Goal: Task Accomplishment & Management: Manage account settings

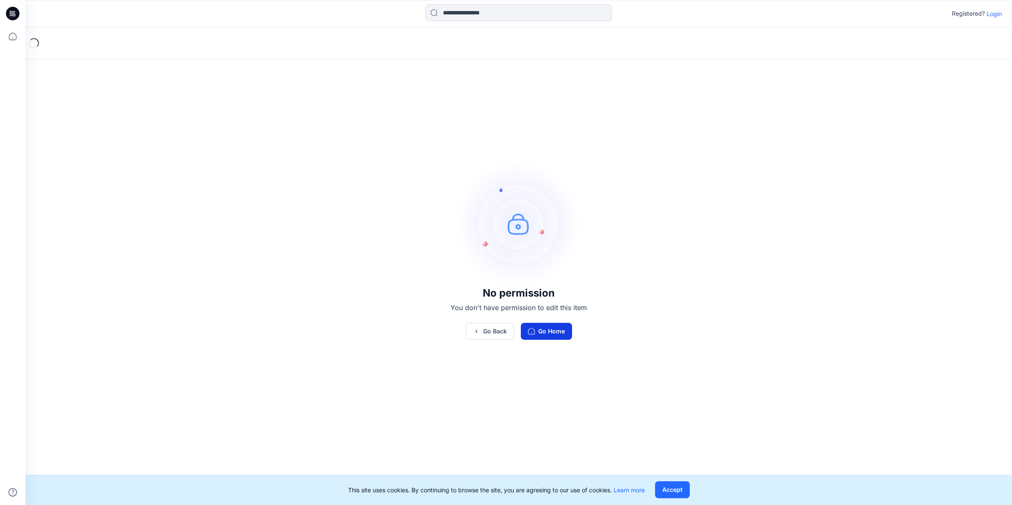
click at [562, 331] on button "Go Home" at bounding box center [546, 331] width 51 height 17
click at [485, 331] on button "Go Back" at bounding box center [490, 331] width 48 height 17
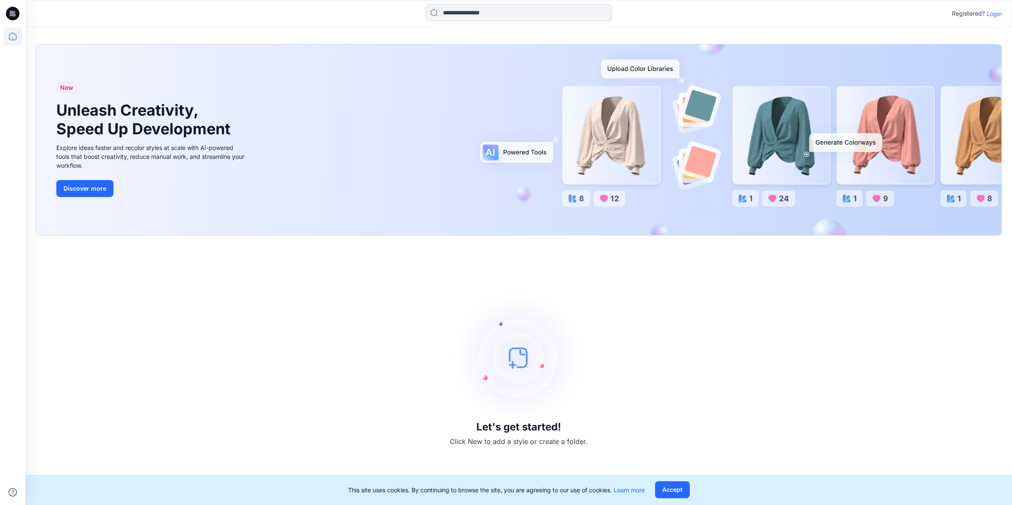
click at [513, 349] on img at bounding box center [518, 357] width 127 height 127
click at [513, 360] on img at bounding box center [518, 357] width 127 height 127
click at [481, 445] on p "Click New to add a style or create a folder." at bounding box center [519, 441] width 138 height 10
click at [98, 189] on button "Discover more" at bounding box center [84, 188] width 57 height 17
click at [13, 10] on icon at bounding box center [13, 14] width 14 height 14
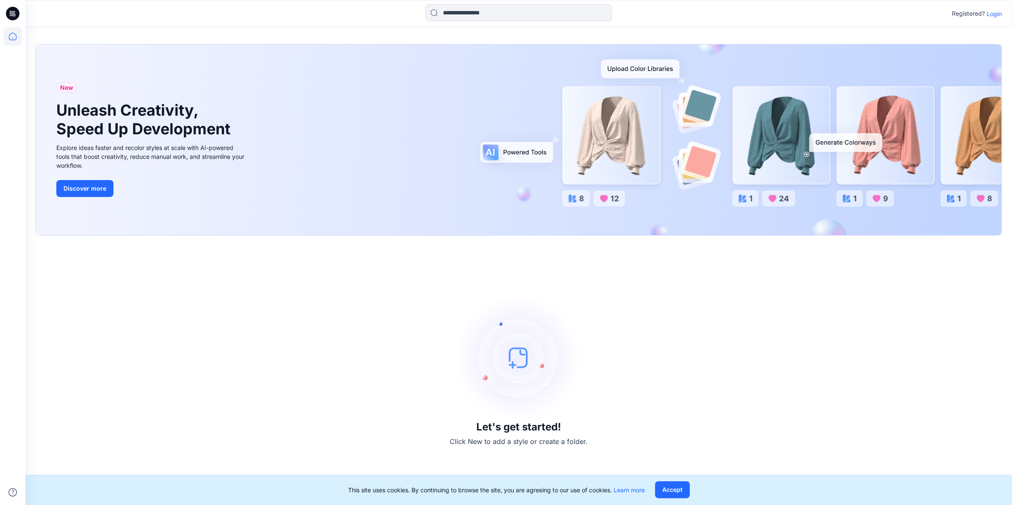
click at [13, 11] on icon at bounding box center [13, 14] width 14 height 14
click at [11, 38] on icon at bounding box center [12, 36] width 19 height 19
click at [676, 485] on button "Accept" at bounding box center [672, 489] width 35 height 17
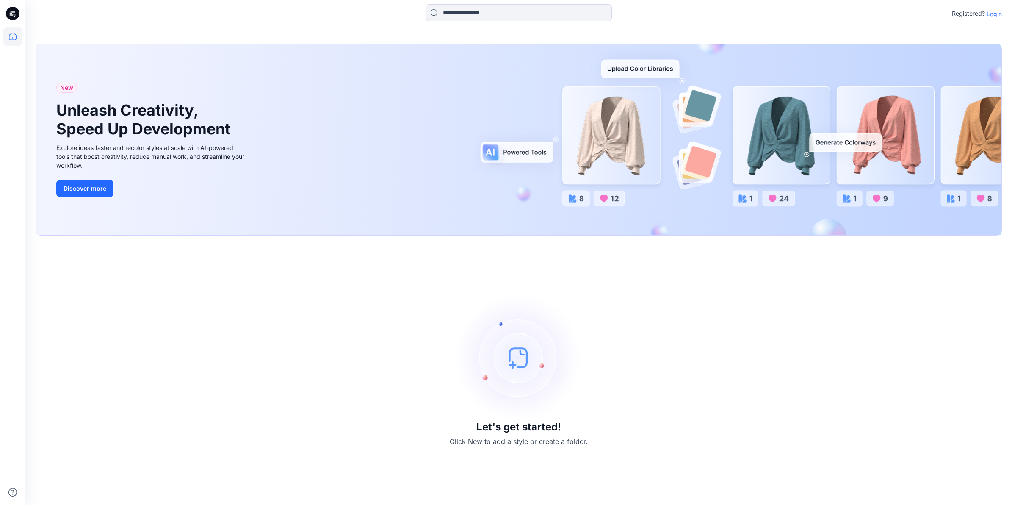
click at [519, 359] on img at bounding box center [518, 357] width 127 height 127
click at [521, 437] on p "Click New to add a style or create a folder." at bounding box center [519, 441] width 138 height 10
click at [491, 422] on h3 "Let's get started!" at bounding box center [518, 427] width 85 height 12
click at [996, 15] on p "Login" at bounding box center [993, 13] width 15 height 9
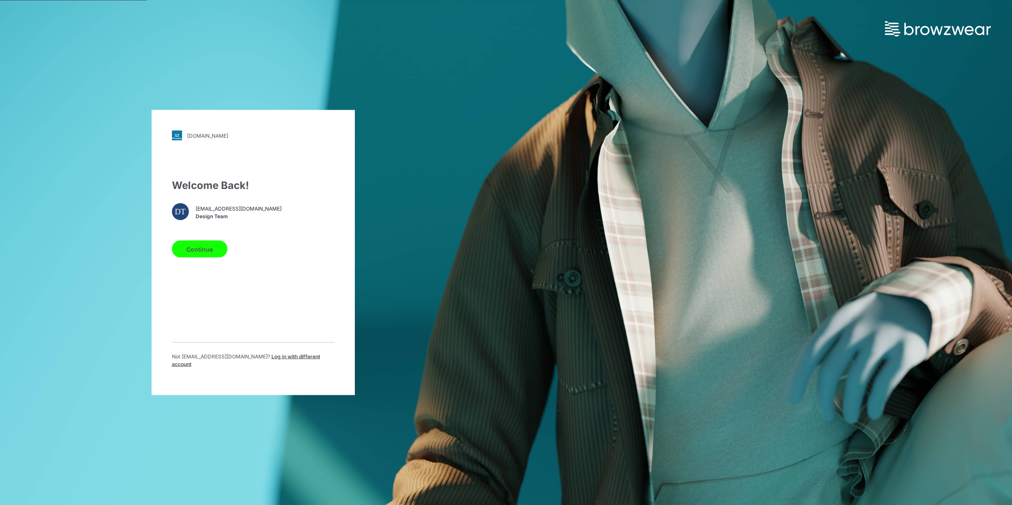
click at [198, 248] on button "Continue" at bounding box center [199, 248] width 55 height 17
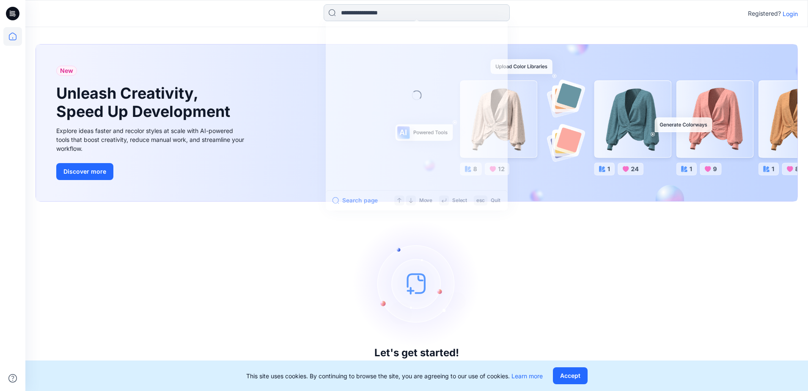
click at [414, 17] on input at bounding box center [417, 12] width 186 height 17
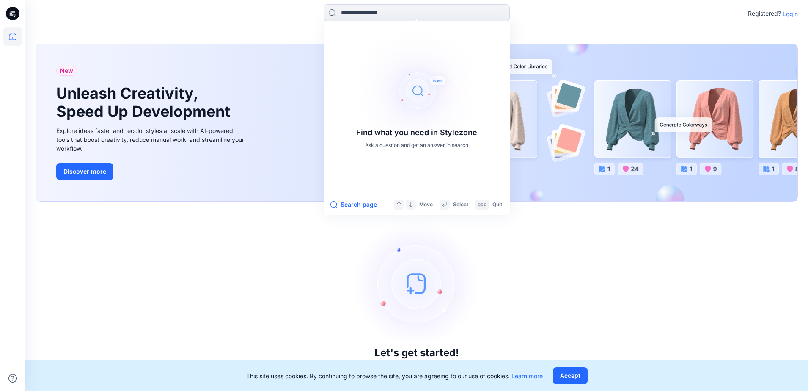
click at [259, 218] on div "Let's get started! Click New to add a style or create a folder." at bounding box center [417, 296] width 763 height 169
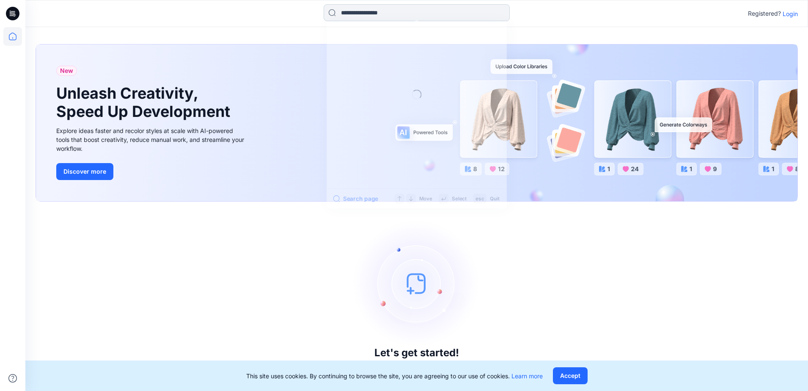
click at [388, 18] on input at bounding box center [417, 12] width 186 height 17
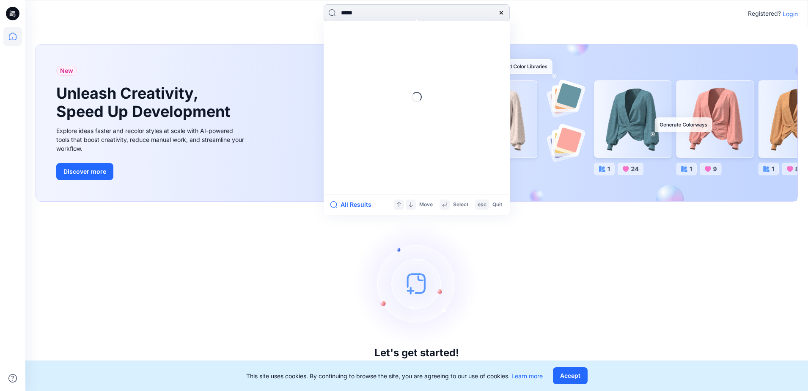
type input "******"
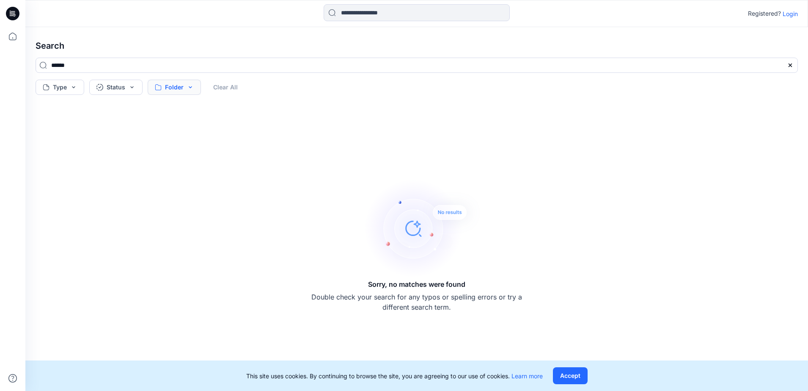
click at [163, 88] on button "Folder" at bounding box center [174, 87] width 53 height 15
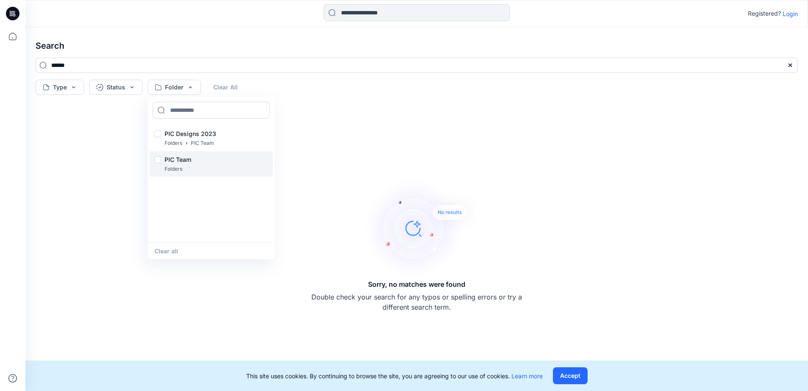
click at [187, 160] on p "PIC Team" at bounding box center [178, 159] width 27 height 10
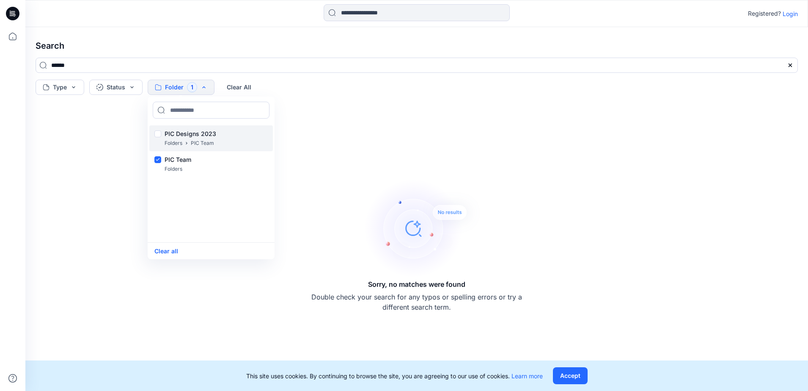
click at [186, 134] on p "PIC Designs 2023" at bounding box center [191, 134] width 52 height 10
click at [341, 154] on div "Sorry, no matches were found Double check your search for any typos or spelling…" at bounding box center [417, 244] width 776 height 279
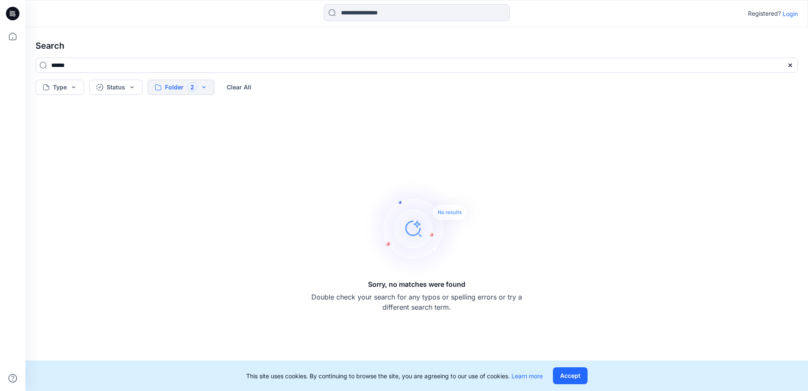
click at [207, 89] on button "Folder 2" at bounding box center [181, 87] width 67 height 15
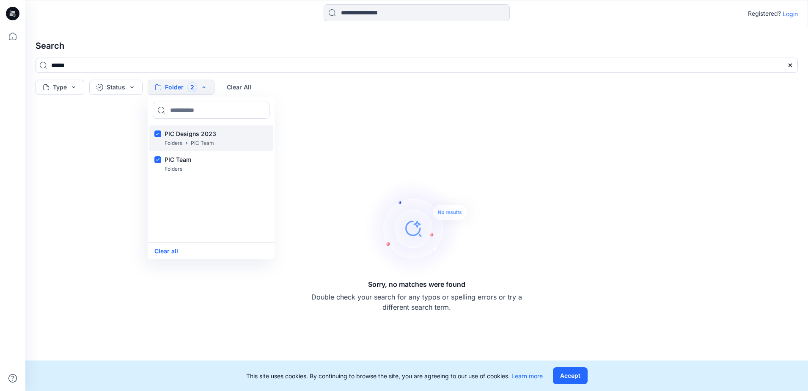
click at [163, 138] on div "PIC Designs 2023 Folders PIC Team" at bounding box center [211, 138] width 124 height 26
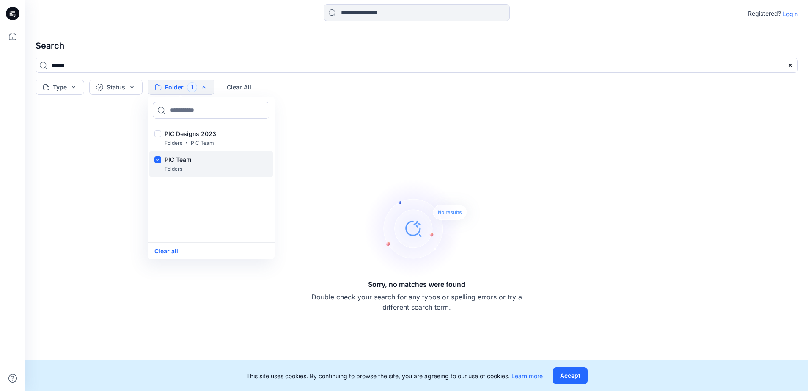
click at [166, 154] on div "PIC Team Folders" at bounding box center [211, 164] width 124 height 26
click at [304, 132] on div "Sorry, no matches were found Double check your search for any typos or spelling…" at bounding box center [417, 244] width 776 height 279
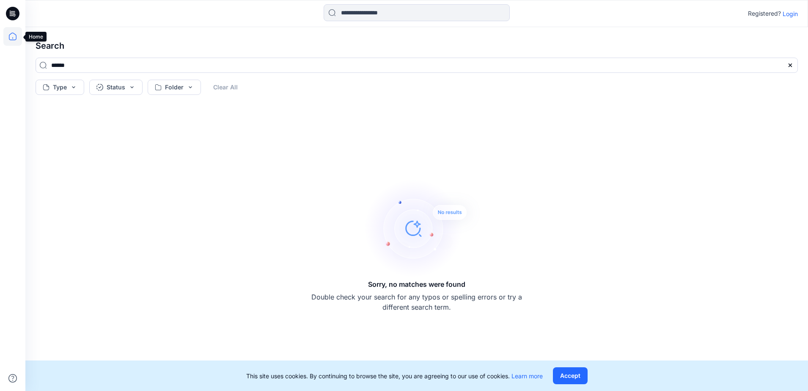
click at [11, 34] on icon at bounding box center [13, 37] width 8 height 8
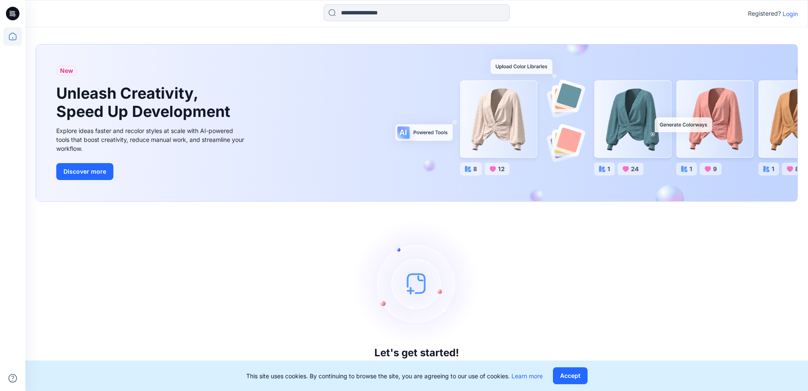
click at [12, 13] on icon at bounding box center [13, 14] width 14 height 14
click at [13, 36] on icon at bounding box center [12, 36] width 19 height 19
click at [10, 13] on icon at bounding box center [13, 13] width 14 height 27
click at [418, 300] on img at bounding box center [416, 283] width 127 height 127
click at [503, 68] on div "New Unleash Creativity, Speed Up Development Explore ideas faster and recolor s…" at bounding box center [417, 122] width 762 height 157
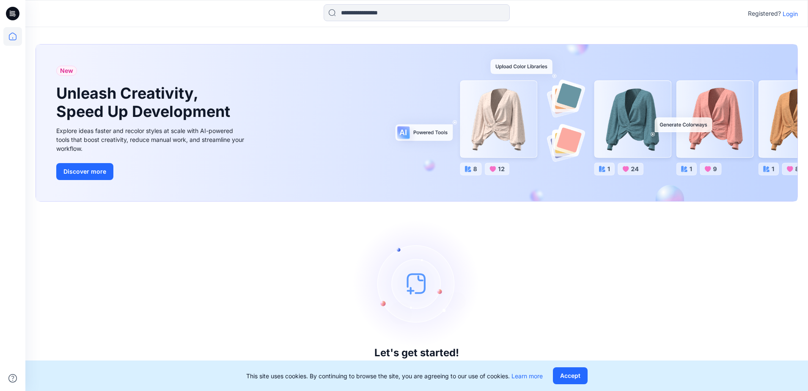
click at [510, 63] on div "New Unleash Creativity, Speed Up Development Explore ideas faster and recolor s…" at bounding box center [417, 122] width 762 height 157
click at [426, 137] on div "New Unleash Creativity, Speed Up Development Explore ideas faster and recolor s…" at bounding box center [417, 122] width 762 height 157
click at [690, 129] on div "New Unleash Creativity, Speed Up Development Explore ideas faster and recolor s…" at bounding box center [417, 122] width 762 height 157
click at [66, 71] on span "New" at bounding box center [66, 71] width 13 height 10
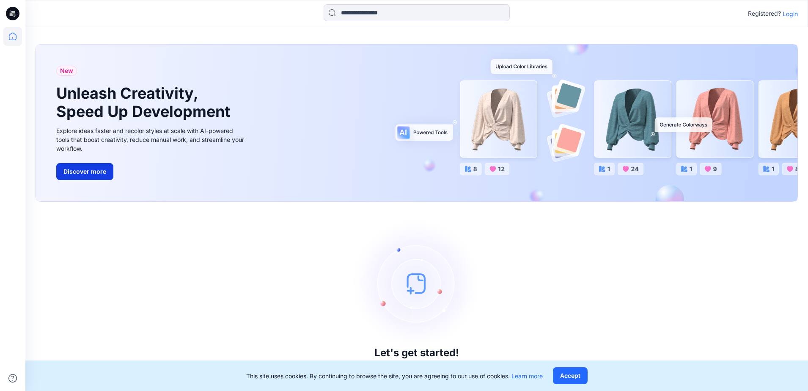
click at [74, 169] on button "Discover more" at bounding box center [84, 171] width 57 height 17
click at [789, 16] on p "Login" at bounding box center [790, 13] width 15 height 9
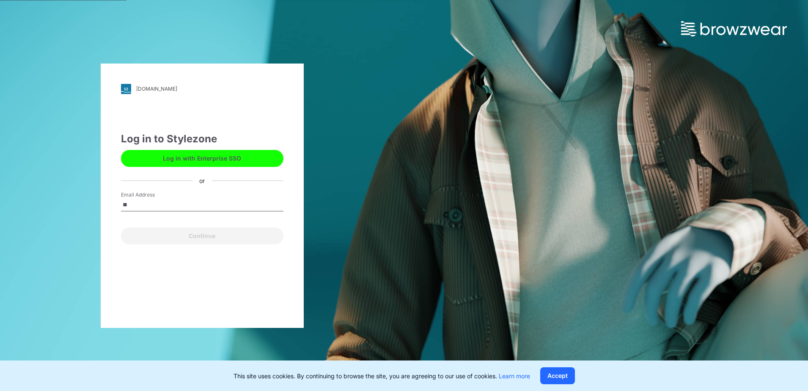
type input "**********"
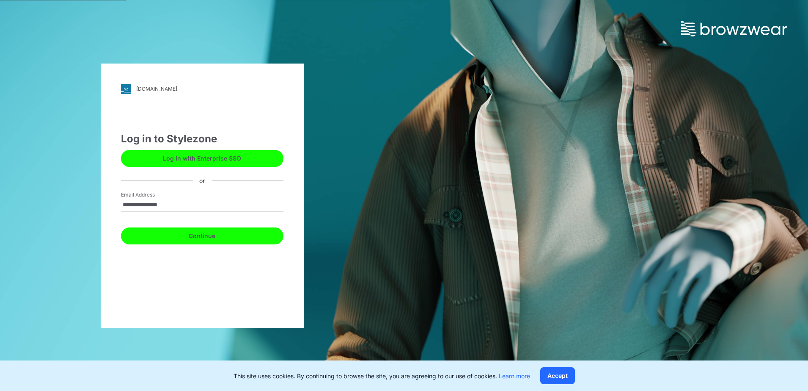
click at [203, 238] on button "Continue" at bounding box center [202, 235] width 163 height 17
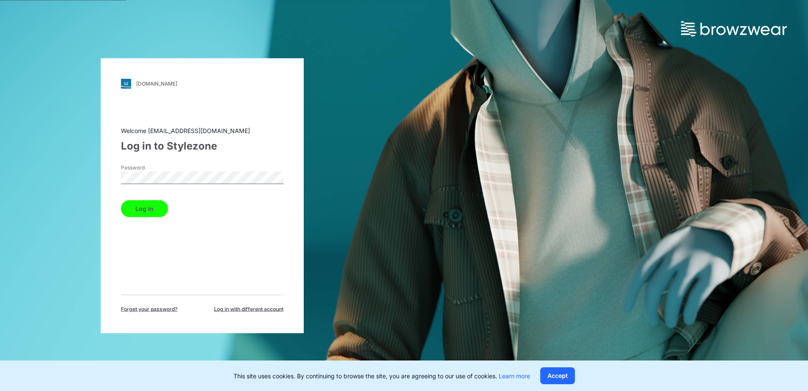
click at [145, 212] on button "Log in" at bounding box center [144, 208] width 47 height 17
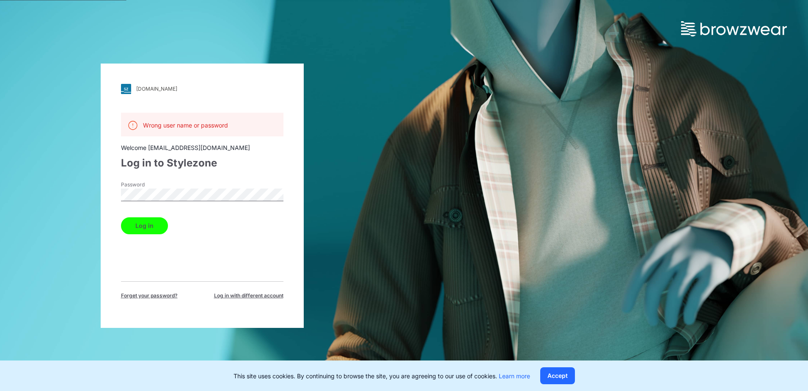
click at [144, 229] on button "Log in" at bounding box center [144, 225] width 47 height 17
click at [153, 226] on button "Log in" at bounding box center [144, 225] width 47 height 17
